Goal: Task Accomplishment & Management: Manage account settings

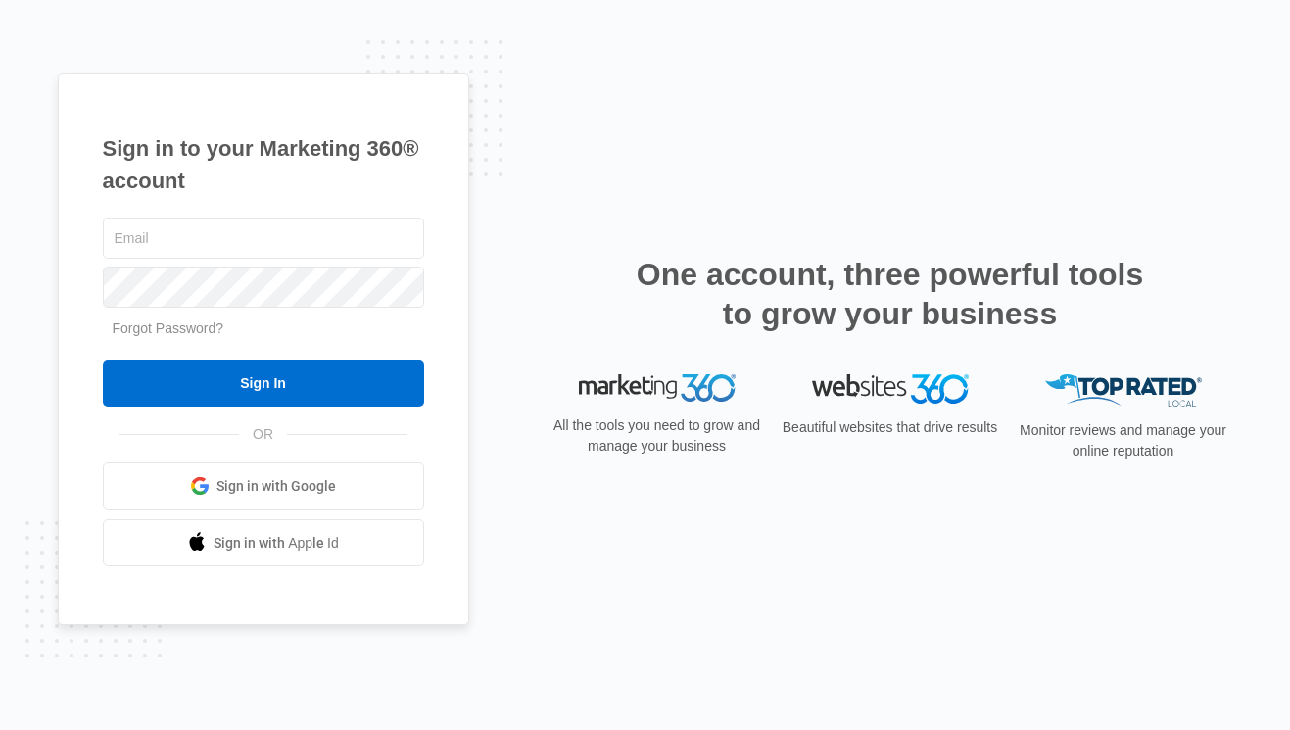
type input "kaela.heitger@madwire.com"
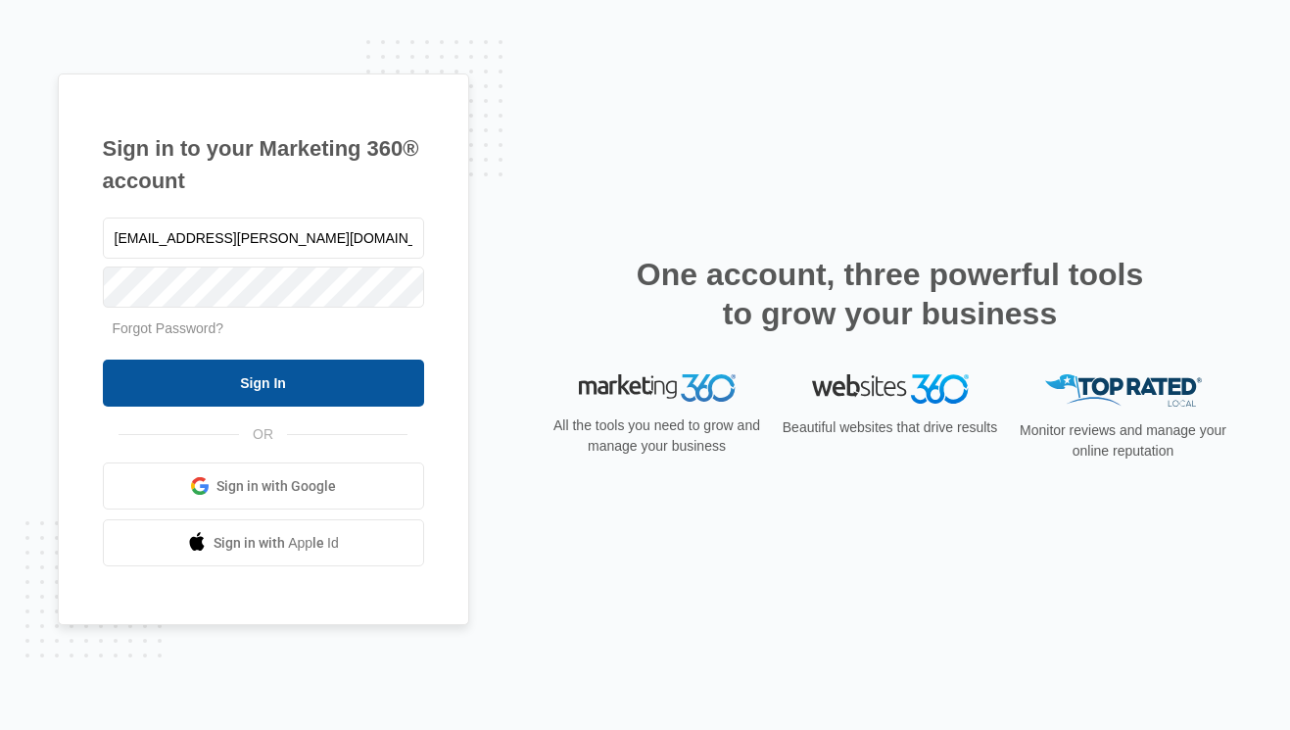
click at [245, 392] on input "Sign In" at bounding box center [263, 382] width 321 height 47
